Goal: Task Accomplishment & Management: Complete application form

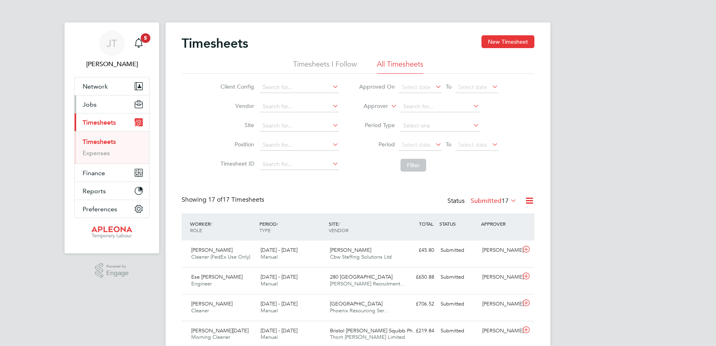
click at [92, 105] on span "Jobs" at bounding box center [90, 105] width 14 height 8
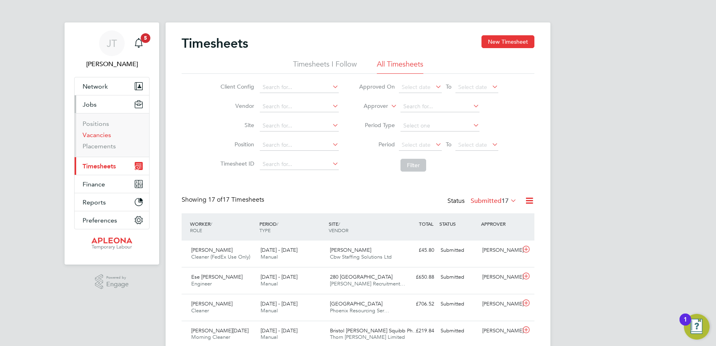
click at [95, 135] on link "Vacancies" at bounding box center [97, 135] width 28 height 8
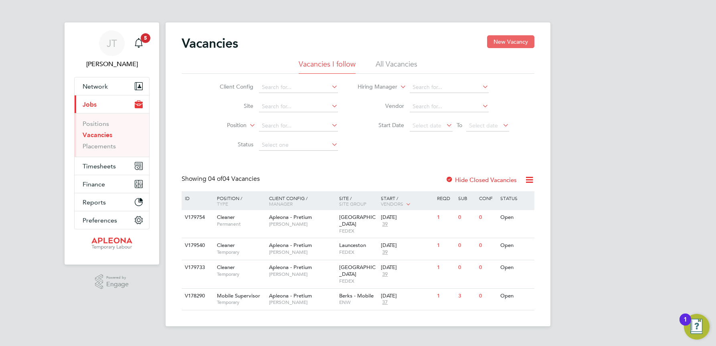
click at [511, 41] on button "New Vacancy" at bounding box center [510, 41] width 47 height 13
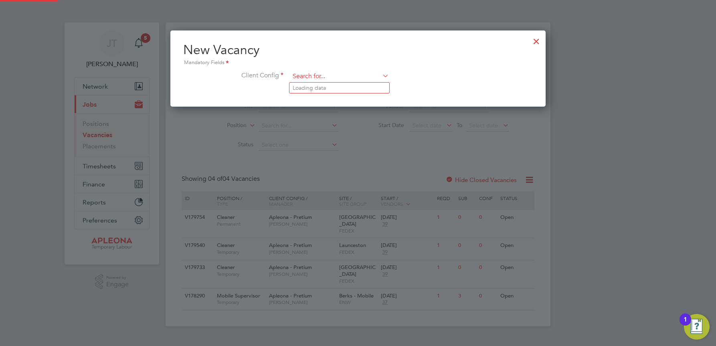
click at [308, 76] on input at bounding box center [339, 77] width 99 height 12
click at [309, 88] on li "Apleona - Pretium" at bounding box center [339, 88] width 100 height 11
type input "Apleona - Pretium"
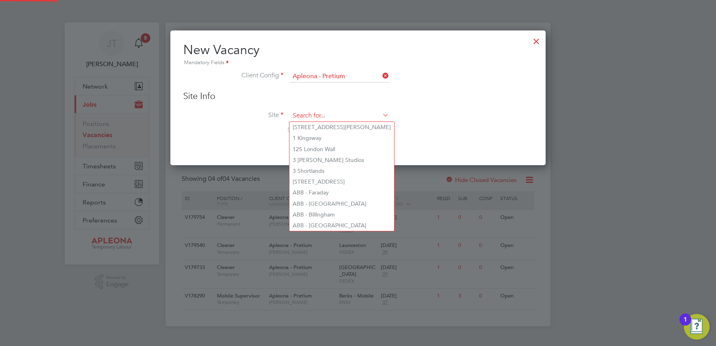
click at [308, 111] on input at bounding box center [339, 116] width 99 height 12
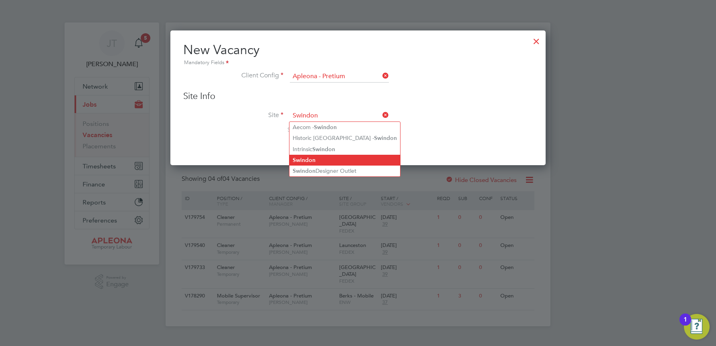
type input "Swindon"
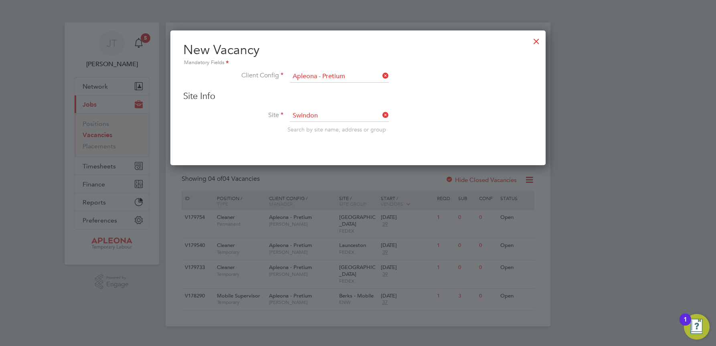
click at [314, 157] on b "Swindon" at bounding box center [303, 160] width 23 height 7
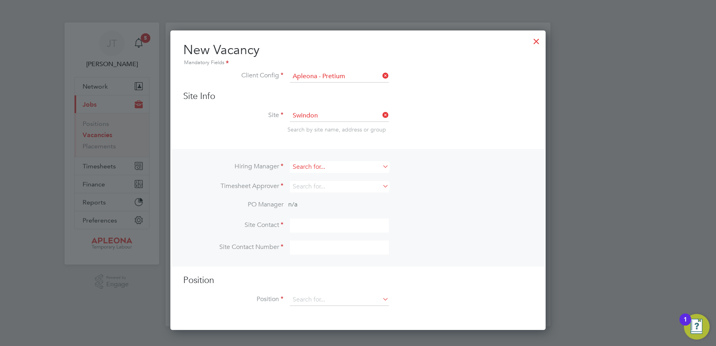
click at [305, 167] on input at bounding box center [339, 167] width 99 height 12
click at [311, 176] on li "[PERSON_NAME]" at bounding box center [339, 178] width 100 height 11
type input "[PERSON_NAME]"
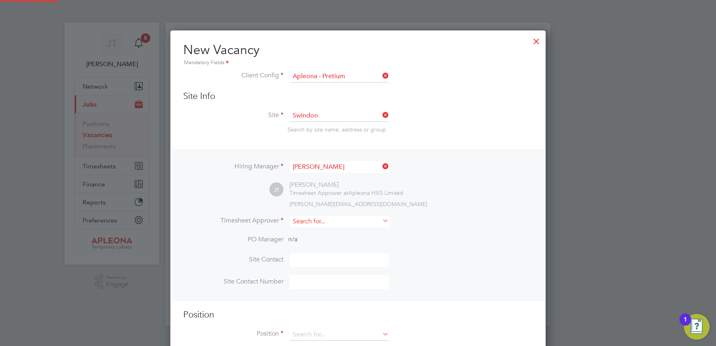
click at [307, 220] on input at bounding box center [339, 222] width 99 height 12
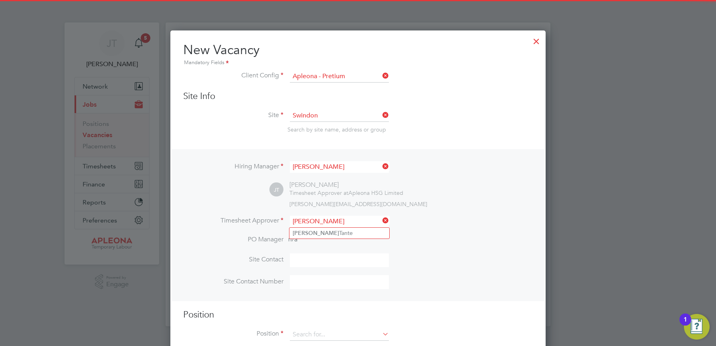
click at [332, 234] on li "[PERSON_NAME]" at bounding box center [339, 233] width 100 height 11
type input "[PERSON_NAME]"
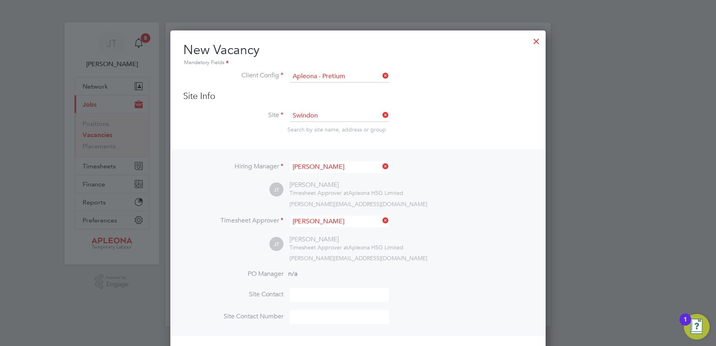
click at [305, 294] on input at bounding box center [339, 295] width 99 height 14
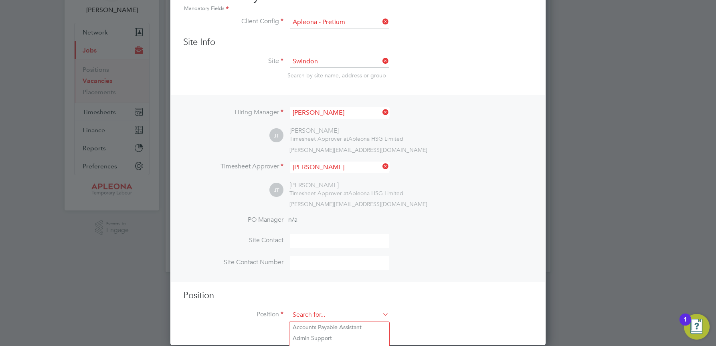
click at [309, 312] on input at bounding box center [339, 315] width 99 height 12
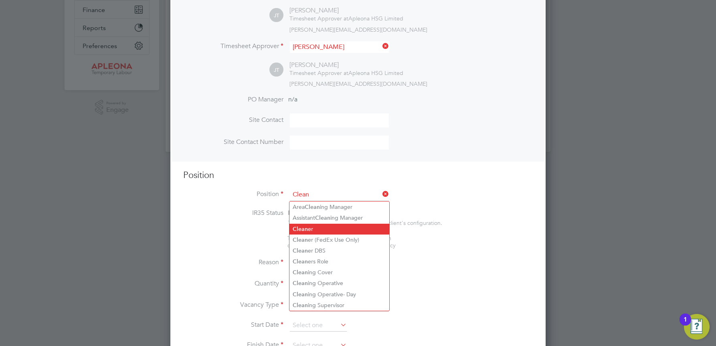
click at [311, 230] on li "Clean er" at bounding box center [339, 229] width 100 height 11
type input "Cleaner"
type textarea "Lor Ipsumdol Sitametco adip el seddo eiu tem incididu ut labore, etdolore mag a…"
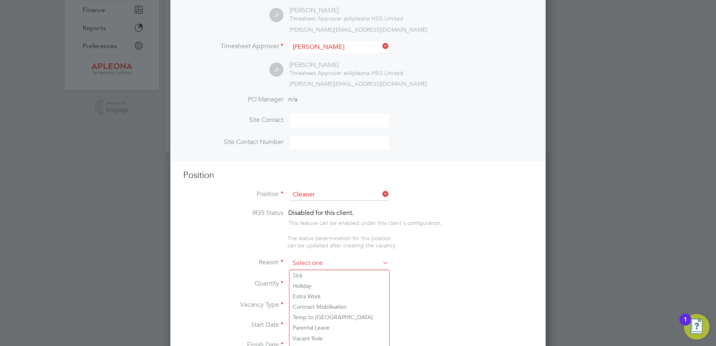
click at [304, 260] on input at bounding box center [339, 263] width 99 height 12
click at [303, 286] on li "Holiday" at bounding box center [339, 285] width 100 height 10
type input "Holiday"
click at [313, 282] on div at bounding box center [314, 281] width 7 height 6
type input "1"
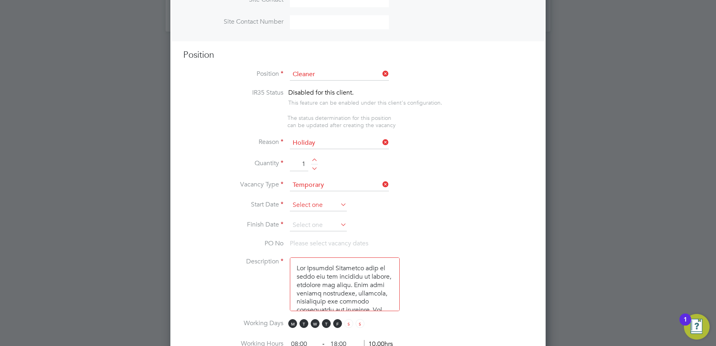
click at [306, 205] on input at bounding box center [318, 205] width 57 height 12
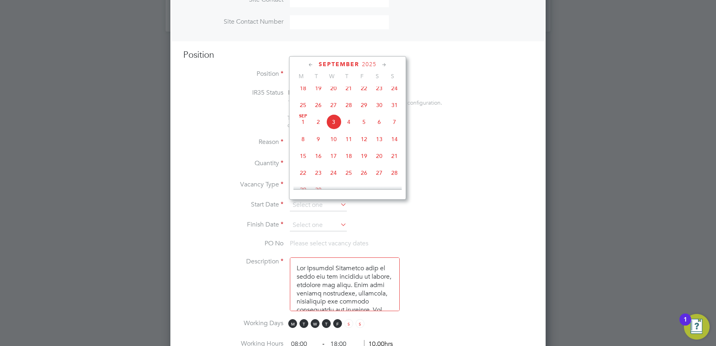
click at [320, 163] on span "16" at bounding box center [317, 155] width 15 height 15
type input "[DATE]"
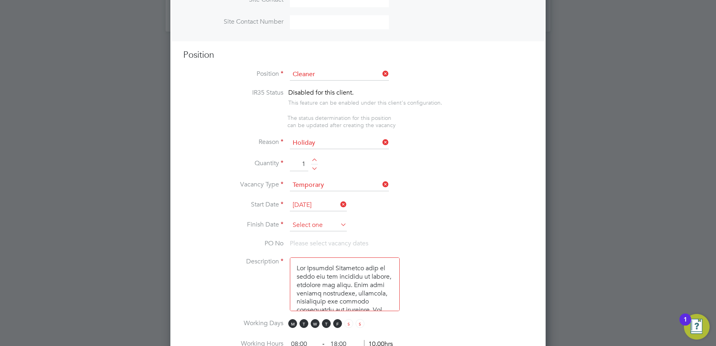
click at [319, 220] on input at bounding box center [318, 225] width 57 height 12
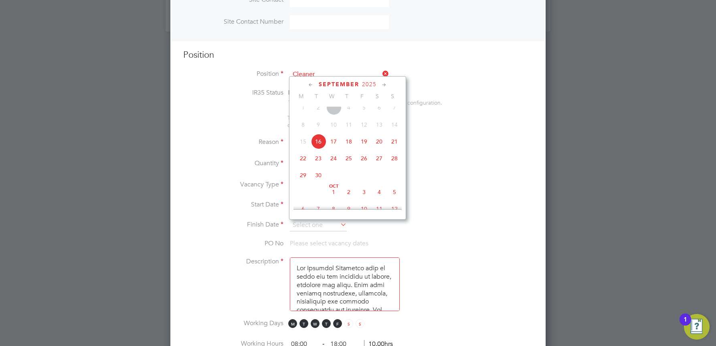
click at [321, 149] on span "16" at bounding box center [317, 141] width 15 height 15
type input "[DATE]"
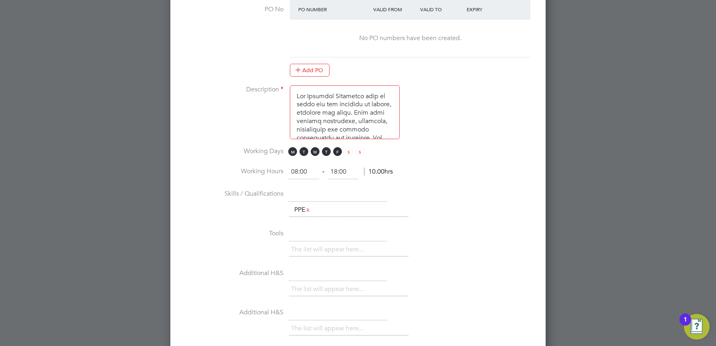
click at [298, 171] on input "08:00" at bounding box center [303, 172] width 31 height 14
click at [303, 170] on input "05:00" at bounding box center [303, 172] width 31 height 14
type input "05:30"
click at [336, 171] on input "18:00" at bounding box center [342, 172] width 31 height 14
click at [344, 169] on input "09:00" at bounding box center [342, 172] width 31 height 14
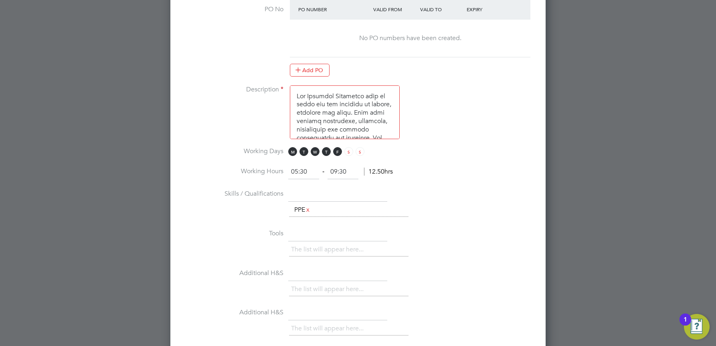
type input "09:30"
click at [411, 190] on li "Skills / Qualifications The list will appear here... PPE x" at bounding box center [357, 207] width 349 height 40
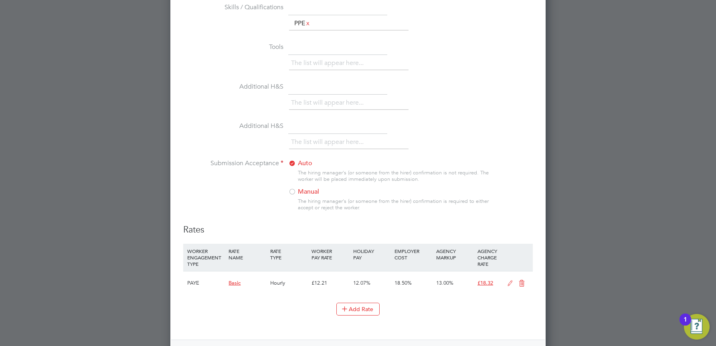
scroll to position [735, 0]
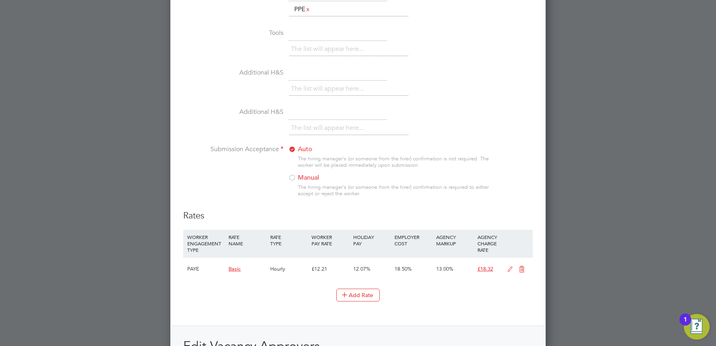
click at [293, 178] on div at bounding box center [292, 178] width 8 height 8
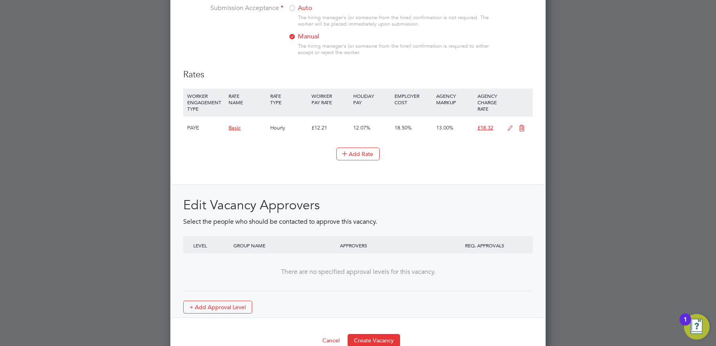
scroll to position [893, 0]
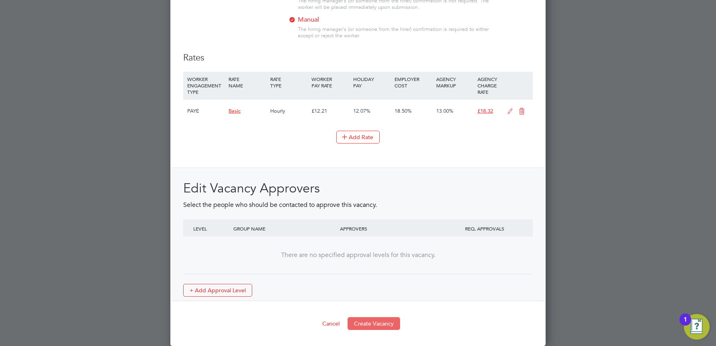
click at [375, 320] on button "Create Vacancy" at bounding box center [373, 323] width 52 height 13
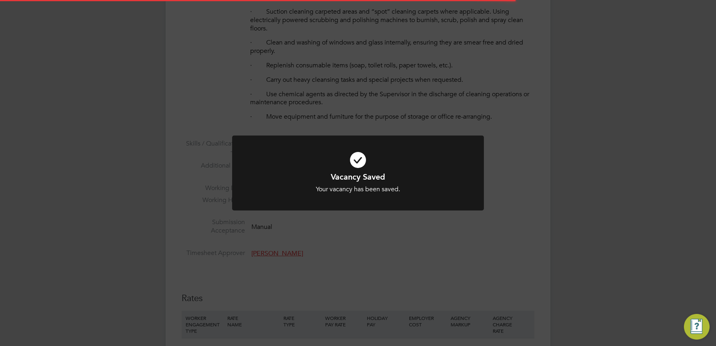
scroll to position [4, 4]
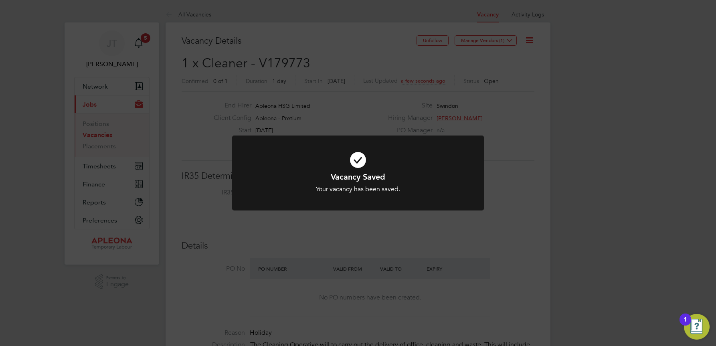
click at [511, 38] on div "Vacancy Saved Your vacancy has been saved. Cancel Okay" at bounding box center [358, 173] width 716 height 346
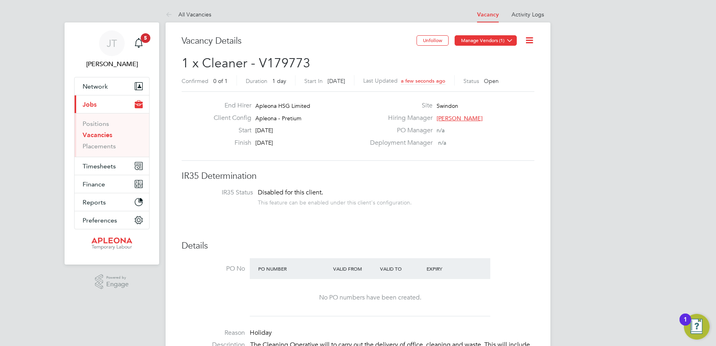
click at [508, 42] on icon at bounding box center [509, 40] width 6 height 6
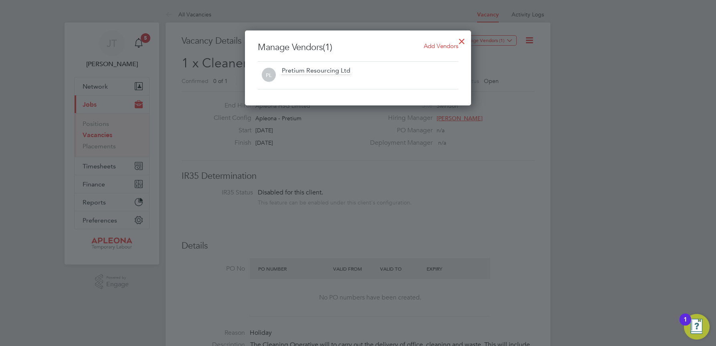
click at [433, 46] on span "Add Vendors" at bounding box center [440, 46] width 34 height 8
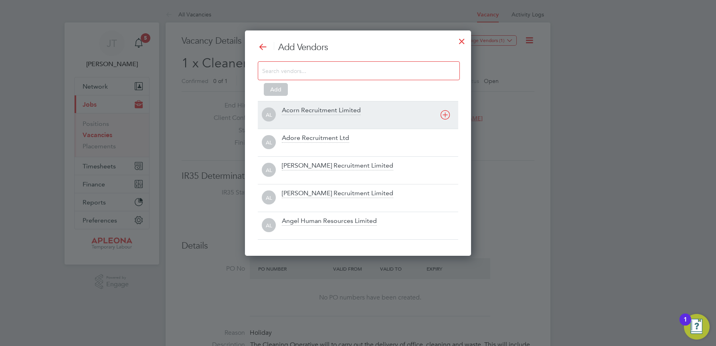
click at [443, 115] on icon at bounding box center [445, 115] width 10 height 10
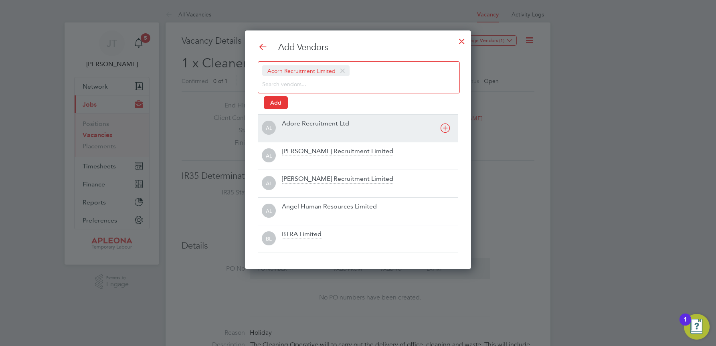
click at [443, 115] on div "AL Adore Recruitment Ltd" at bounding box center [358, 128] width 200 height 28
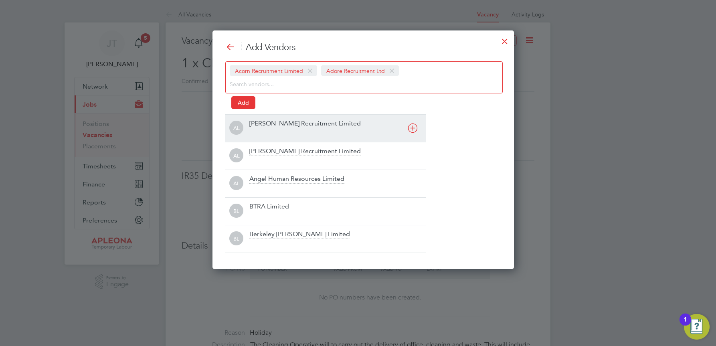
click at [416, 127] on icon at bounding box center [412, 128] width 10 height 10
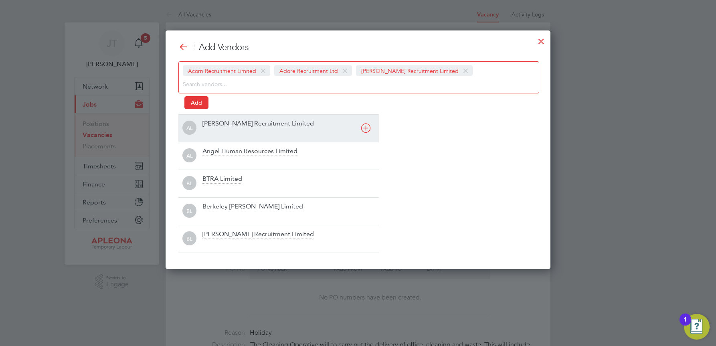
click at [364, 128] on icon at bounding box center [366, 128] width 10 height 10
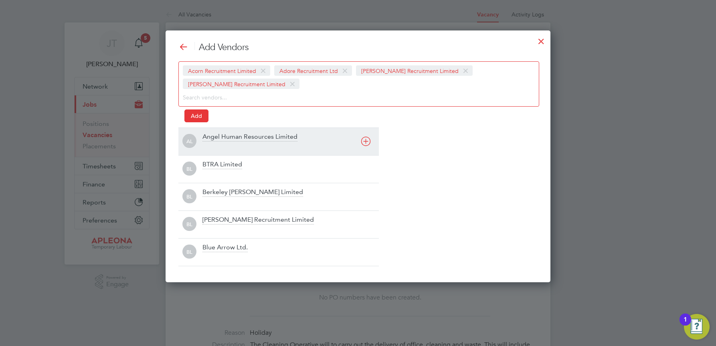
click at [366, 140] on icon at bounding box center [366, 141] width 10 height 10
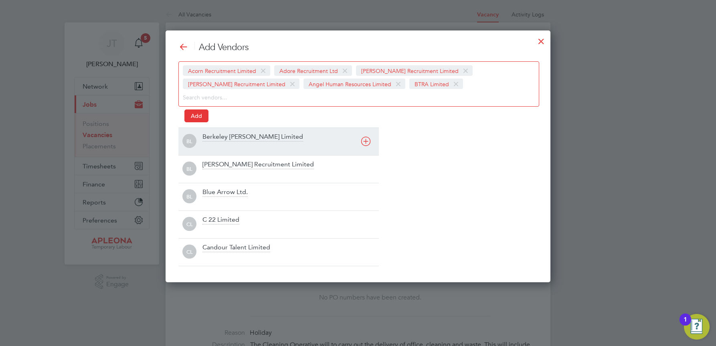
click at [366, 140] on icon at bounding box center [366, 141] width 10 height 10
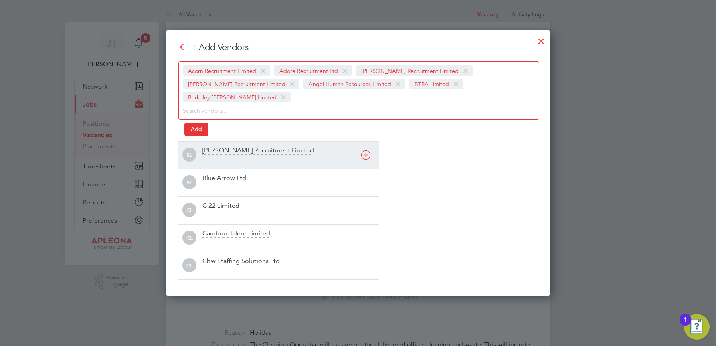
click at [366, 150] on icon at bounding box center [366, 155] width 10 height 10
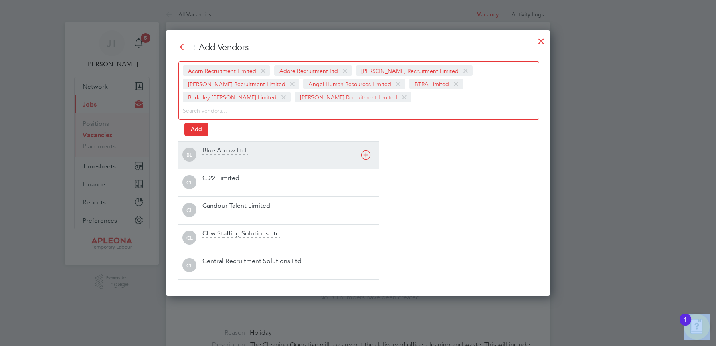
click at [366, 140] on div "Add Vendors Acorn Recruitment Limited Adore Recruitment Ltd [PERSON_NAME] Recru…" at bounding box center [357, 161] width 359 height 238
click at [368, 158] on icon at bounding box center [366, 155] width 10 height 10
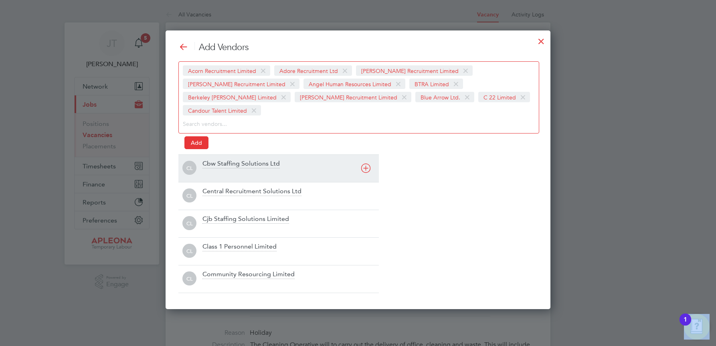
click at [368, 163] on icon at bounding box center [366, 168] width 10 height 10
click at [365, 168] on icon at bounding box center [366, 168] width 10 height 10
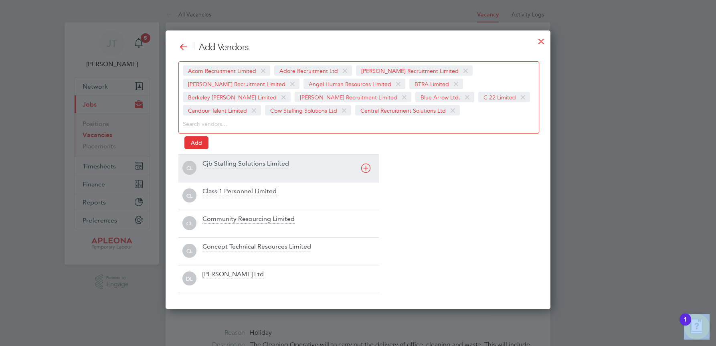
click at [365, 168] on icon at bounding box center [366, 168] width 10 height 10
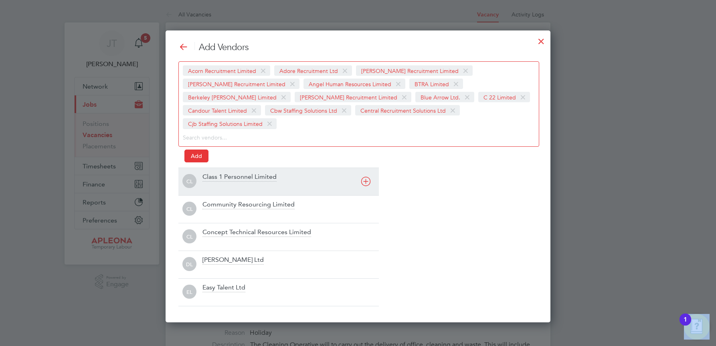
click at [366, 176] on icon at bounding box center [366, 181] width 10 height 10
click at [365, 181] on icon at bounding box center [366, 181] width 10 height 10
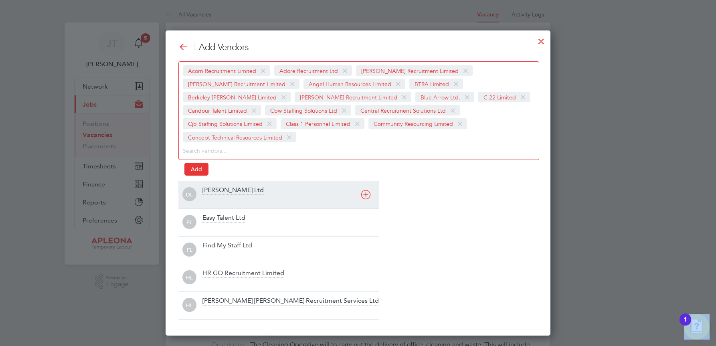
click at [365, 189] on icon at bounding box center [366, 194] width 10 height 10
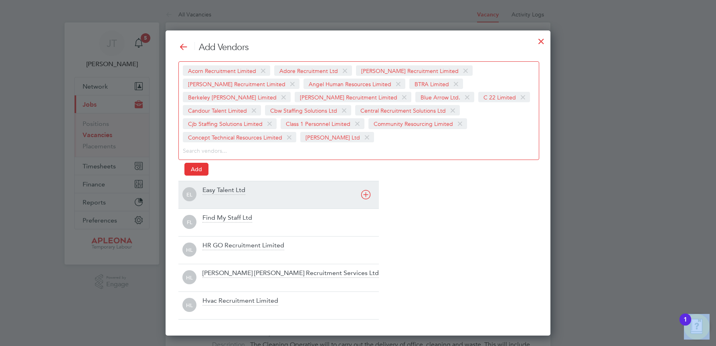
click at [365, 181] on div "EL Easy Talent Ltd" at bounding box center [278, 195] width 200 height 28
click at [364, 192] on icon at bounding box center [366, 194] width 10 height 10
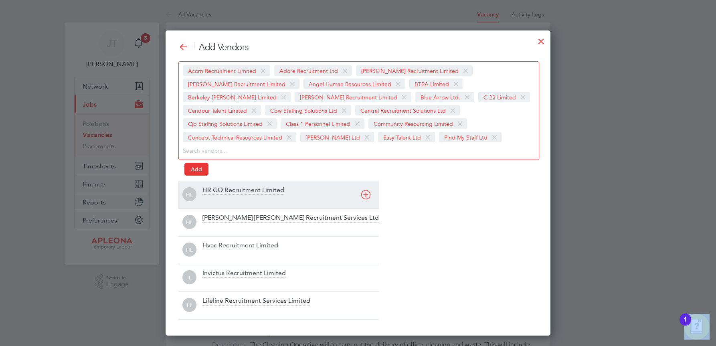
click at [364, 192] on icon at bounding box center [366, 194] width 10 height 10
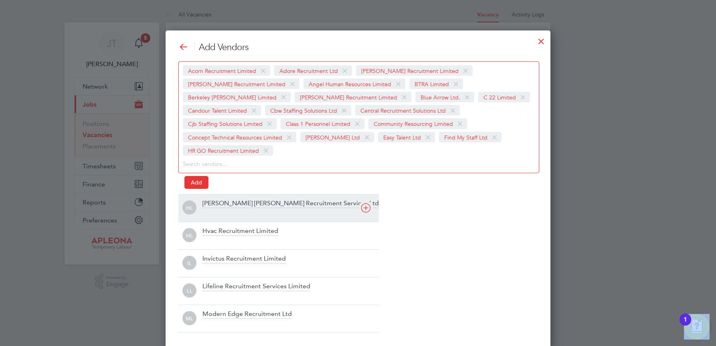
click at [365, 203] on icon at bounding box center [366, 208] width 10 height 10
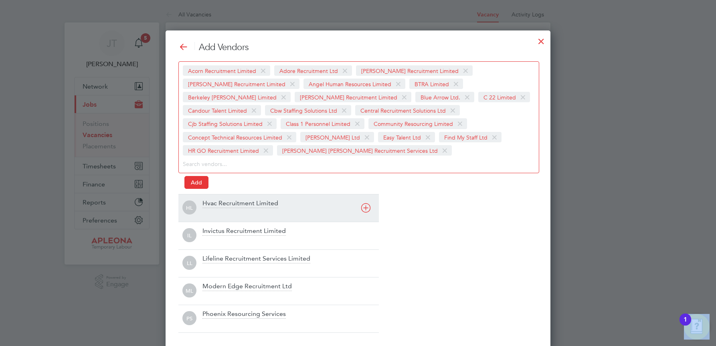
click at [365, 193] on div "Add Vendors Acorn Recruitment Limited Adore Recruitment Ltd [PERSON_NAME] Recru…" at bounding box center [357, 187] width 359 height 291
click at [366, 210] on icon at bounding box center [366, 208] width 10 height 10
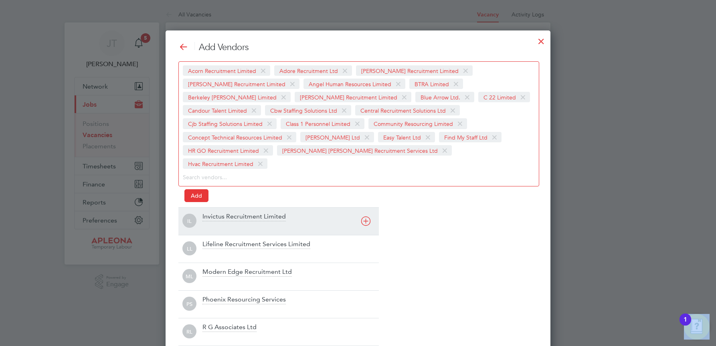
click at [366, 216] on icon at bounding box center [366, 221] width 10 height 10
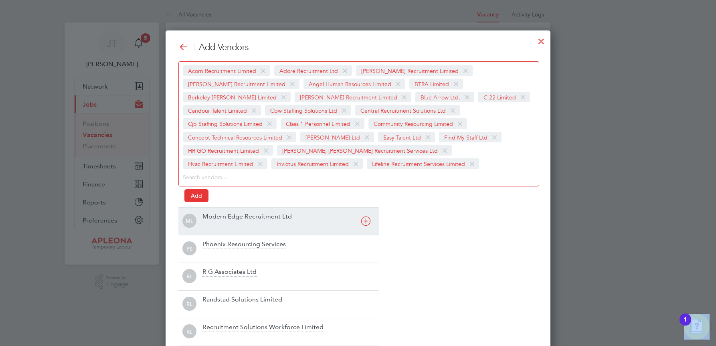
click at [366, 210] on div "ML Modern Edge Recruitment Ltd" at bounding box center [278, 221] width 200 height 28
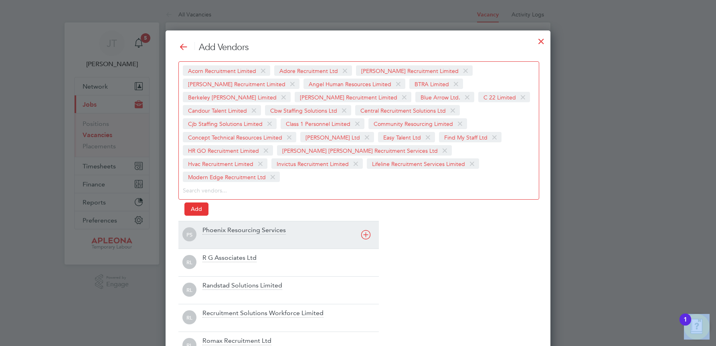
click at [368, 230] on icon at bounding box center [366, 235] width 10 height 10
click at [368, 220] on div "Add Vendors Acorn Recruitment Limited Adore Recruitment Ltd [PERSON_NAME] Recru…" at bounding box center [357, 201] width 359 height 318
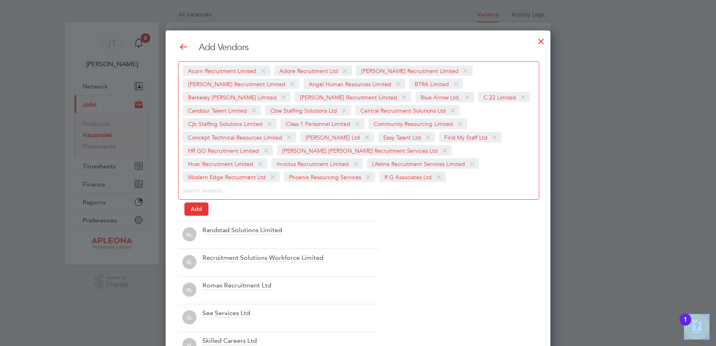
click at [369, 220] on div "Add Vendors Acorn Recruitment Limited Adore Recruitment Ltd [PERSON_NAME] Recru…" at bounding box center [357, 201] width 359 height 318
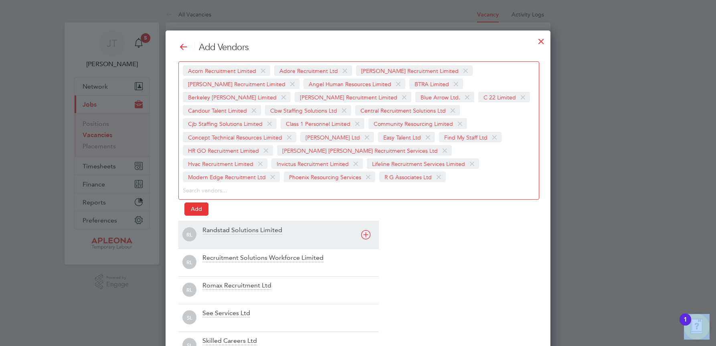
click at [364, 236] on icon at bounding box center [366, 235] width 10 height 10
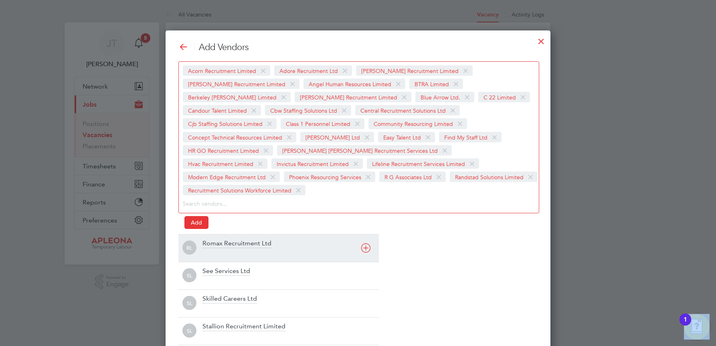
click at [364, 243] on icon at bounding box center [366, 248] width 10 height 10
click at [364, 236] on div "SL See Services Ltd" at bounding box center [278, 248] width 200 height 28
click at [366, 247] on icon at bounding box center [366, 248] width 10 height 10
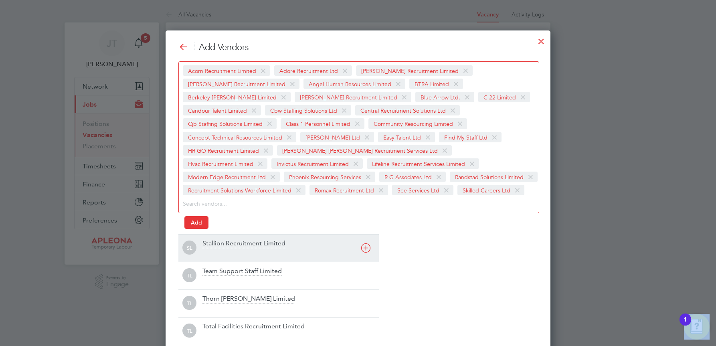
click at [366, 247] on icon at bounding box center [366, 248] width 10 height 10
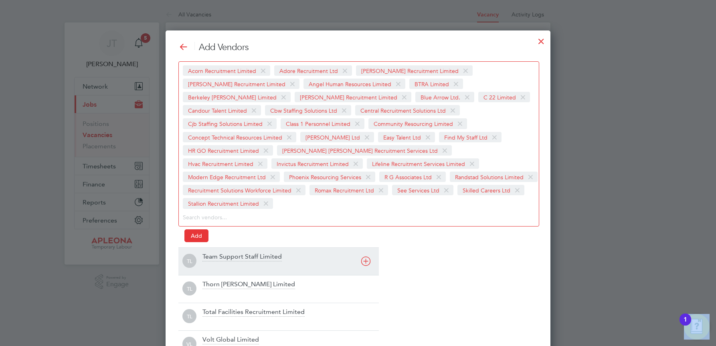
click at [367, 256] on icon at bounding box center [366, 261] width 10 height 10
click at [367, 247] on div "[PERSON_NAME] Limited" at bounding box center [278, 261] width 200 height 28
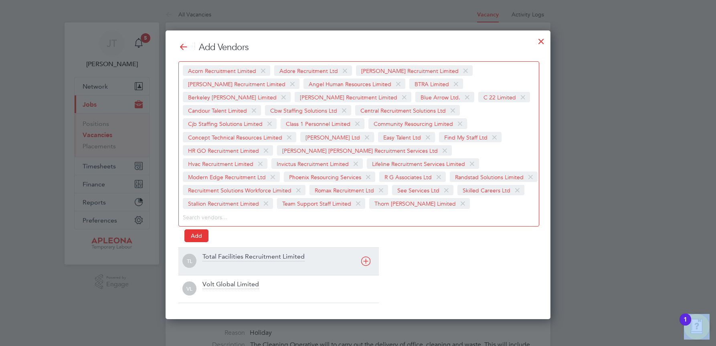
click at [365, 260] on icon at bounding box center [366, 261] width 10 height 10
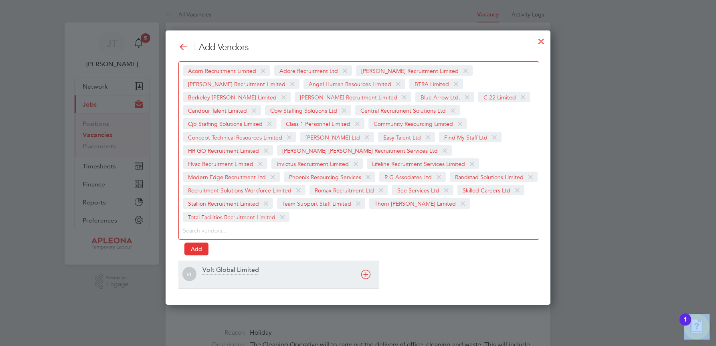
click at [365, 269] on icon at bounding box center [366, 274] width 10 height 10
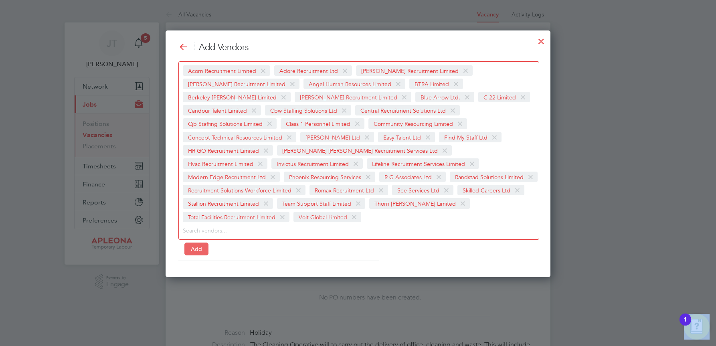
click at [200, 242] on button "Add" at bounding box center [196, 248] width 24 height 13
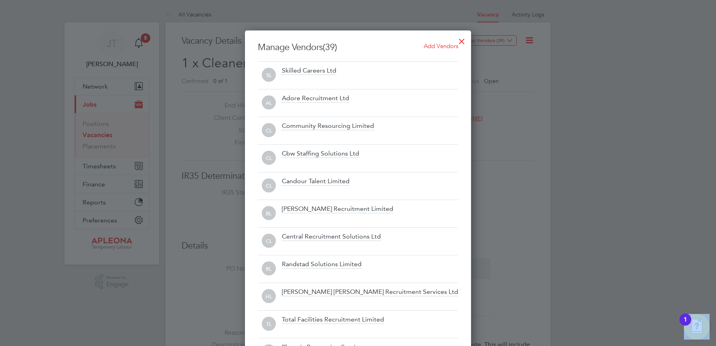
click at [460, 39] on div at bounding box center [461, 39] width 14 height 14
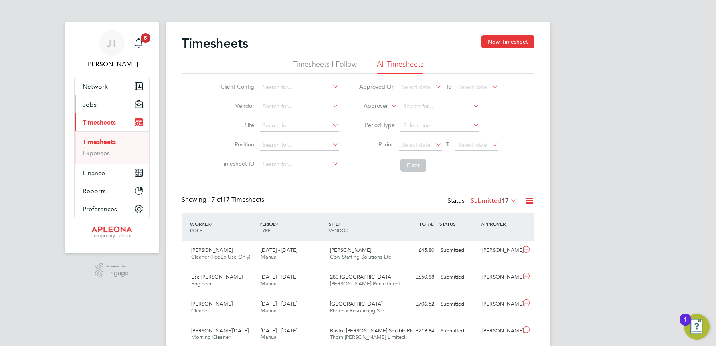
click at [85, 107] on span "Jobs" at bounding box center [90, 105] width 14 height 8
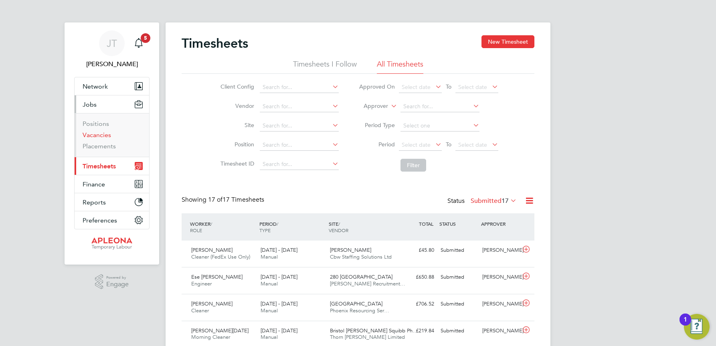
click at [92, 136] on link "Vacancies" at bounding box center [97, 135] width 28 height 8
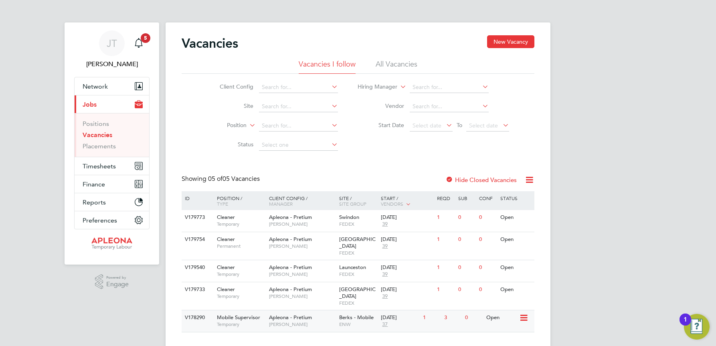
click at [360, 314] on span "Berks - Mobile" at bounding box center [356, 317] width 34 height 7
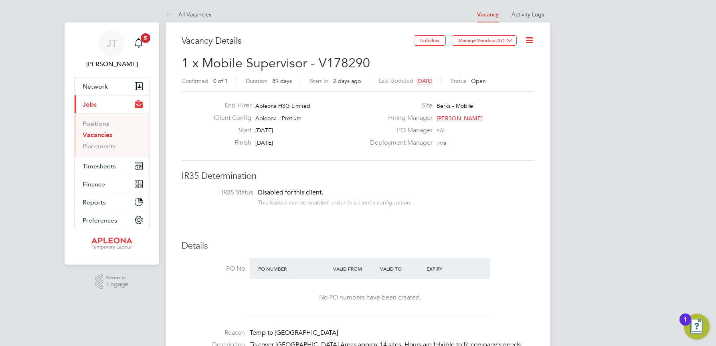
click at [532, 40] on icon at bounding box center [529, 40] width 10 height 10
click at [513, 59] on li "Edit Vacancy e" at bounding box center [509, 59] width 46 height 11
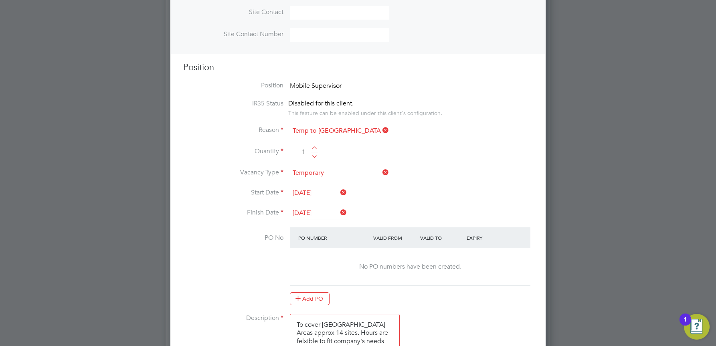
scroll to position [321, 0]
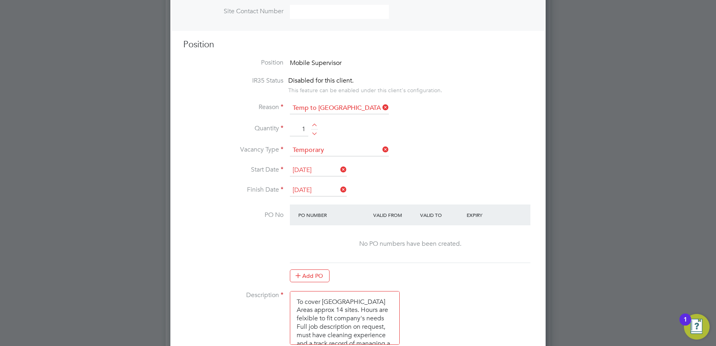
click at [339, 169] on icon at bounding box center [339, 169] width 0 height 11
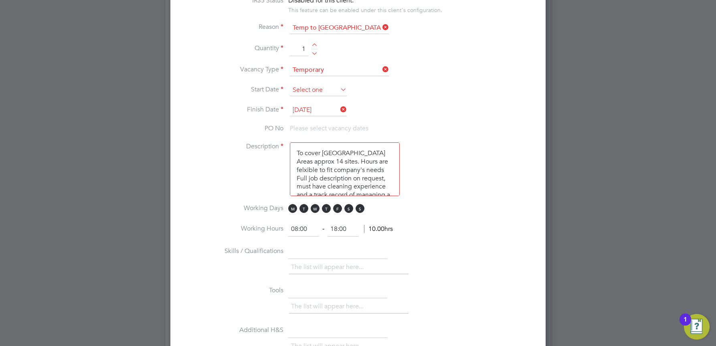
click at [325, 89] on input at bounding box center [318, 90] width 57 height 12
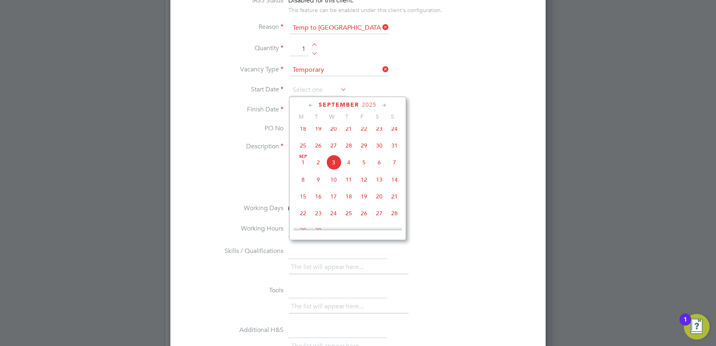
click at [304, 187] on span "8" at bounding box center [302, 179] width 15 height 15
type input "08 Sep 2025"
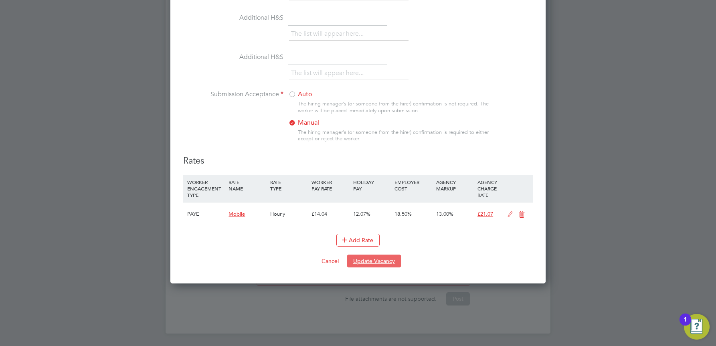
click at [375, 261] on button "Update Vacancy" at bounding box center [374, 260] width 54 height 13
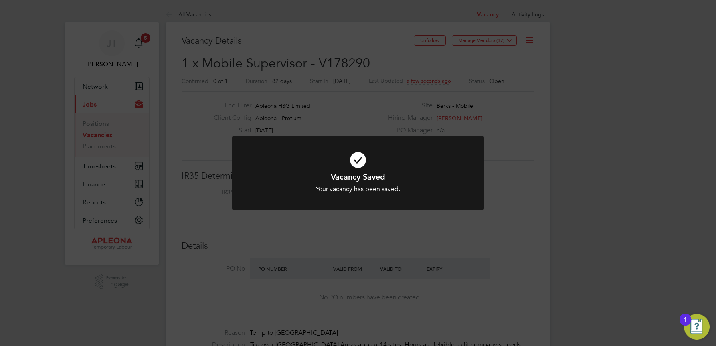
click at [99, 145] on div "Vacancy Saved Your vacancy has been saved. Cancel Okay" at bounding box center [358, 173] width 716 height 346
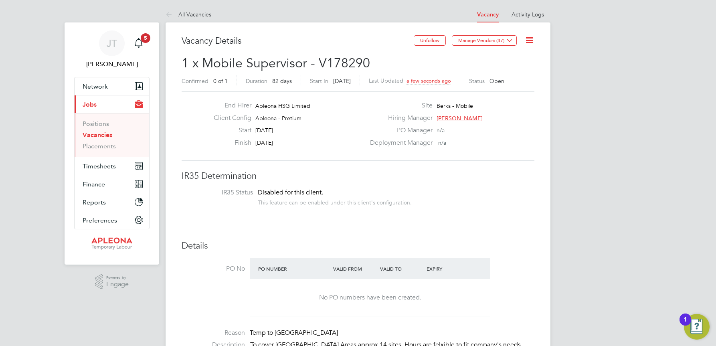
click at [99, 135] on link "Vacancies" at bounding box center [98, 135] width 30 height 8
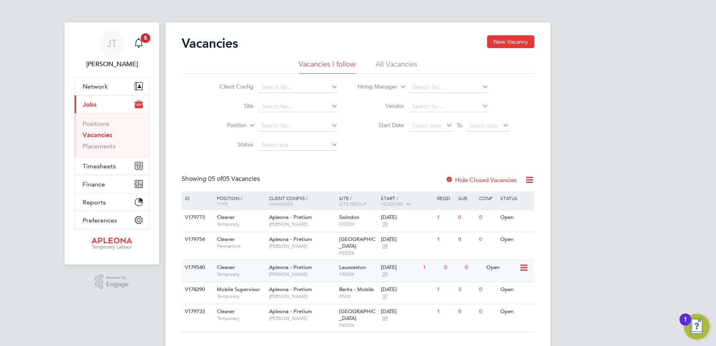
click at [352, 264] on span "Launceston" at bounding box center [352, 267] width 27 height 7
